Goal: Find specific page/section: Find specific page/section

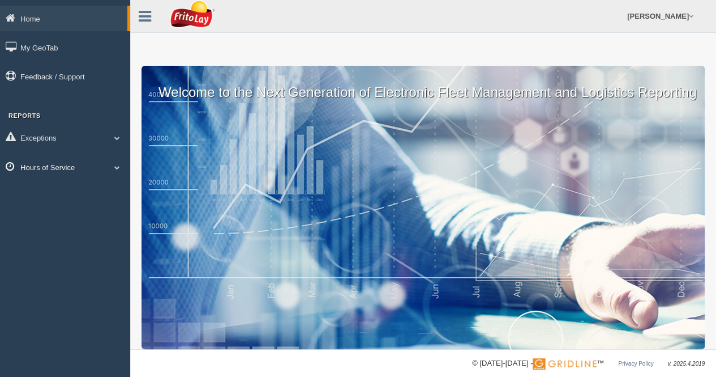
click at [112, 166] on span at bounding box center [117, 167] width 15 height 6
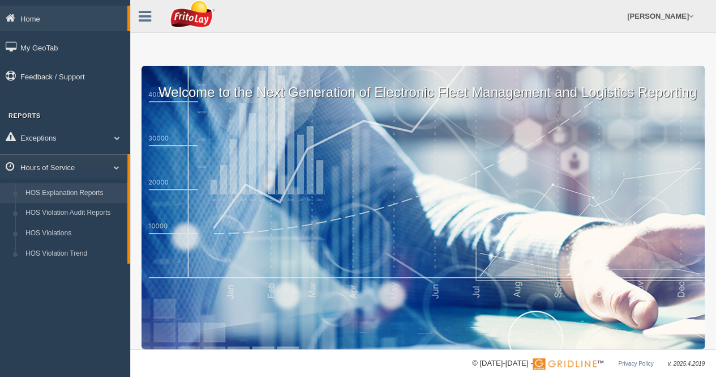
click at [89, 194] on link "HOS Explanation Reports" at bounding box center [73, 193] width 107 height 20
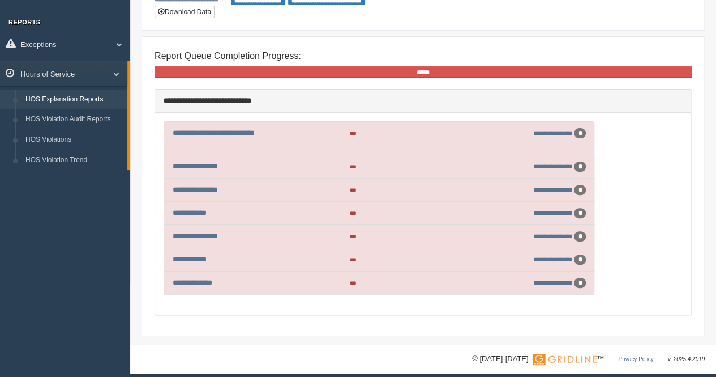
scroll to position [96, 0]
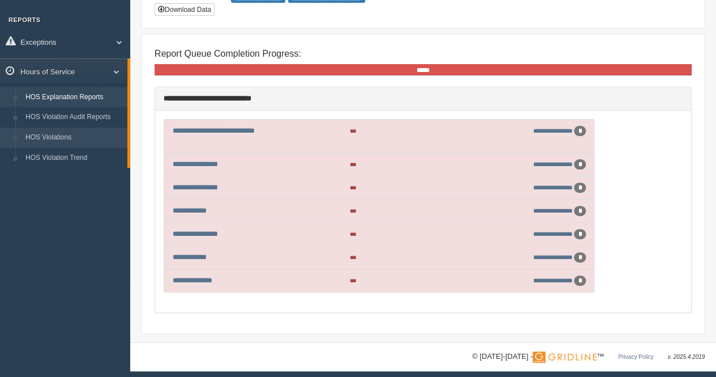
click at [52, 133] on link "HOS Violations" at bounding box center [73, 137] width 107 height 20
